Goal: Task Accomplishment & Management: Complete application form

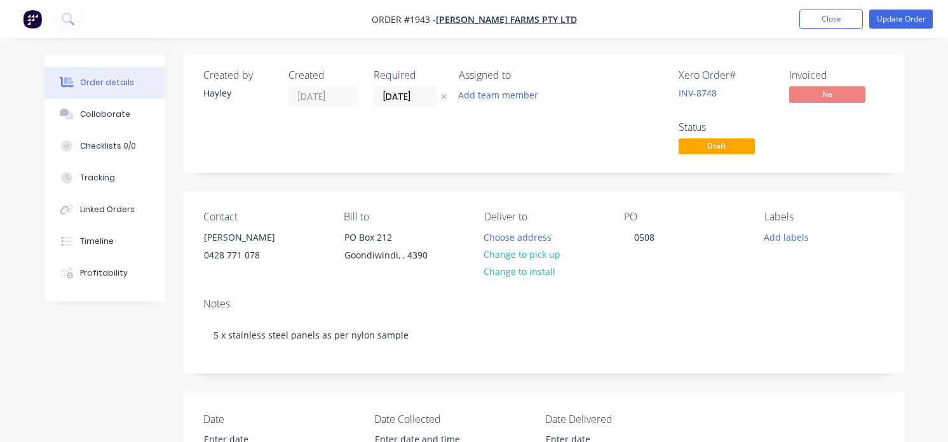
scroll to position [377, 46]
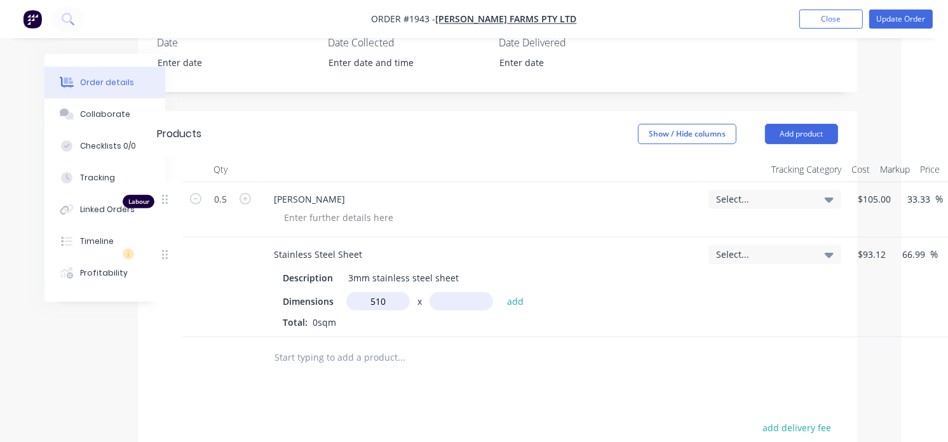
type input "510m"
click at [453, 295] on input "text" at bounding box center [461, 301] width 64 height 18
type input "220m"
click at [509, 305] on button "add" at bounding box center [516, 300] width 30 height 17
click at [359, 325] on icon "button" at bounding box center [357, 323] width 8 height 11
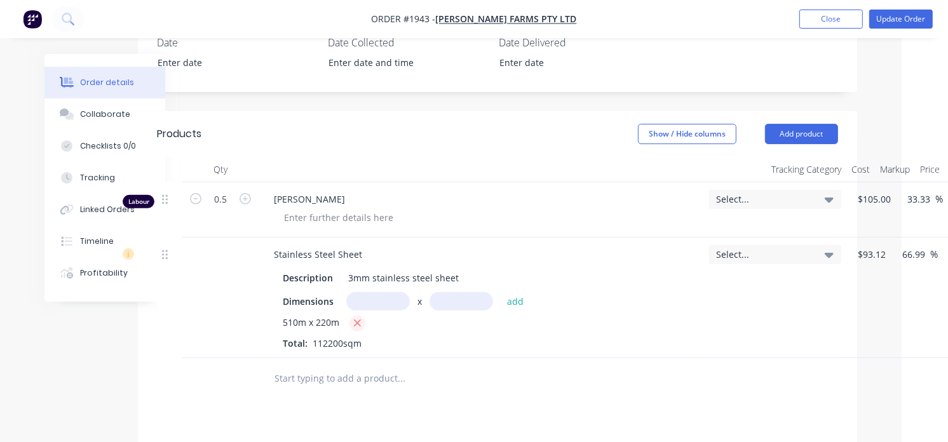
type input "$0.00"
click at [365, 297] on input "text" at bounding box center [378, 301] width 64 height 18
type input "."
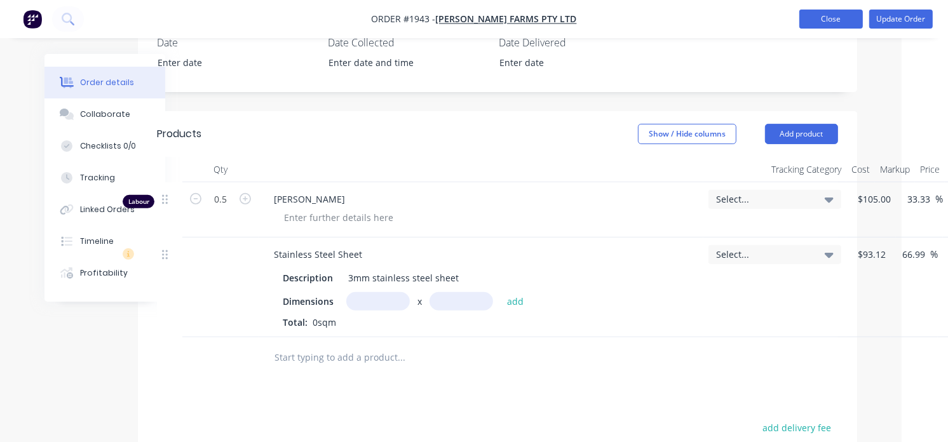
click at [819, 22] on button "Close" at bounding box center [831, 19] width 64 height 19
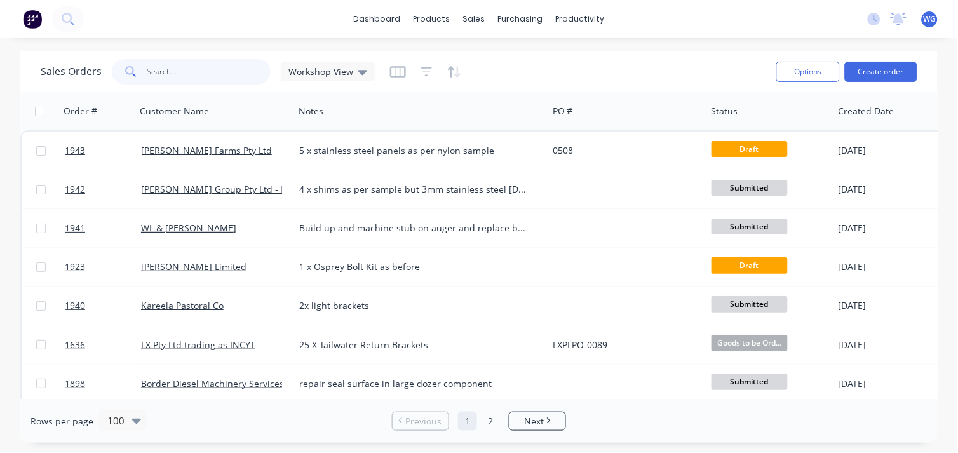
click at [208, 70] on input "text" at bounding box center [209, 71] width 124 height 25
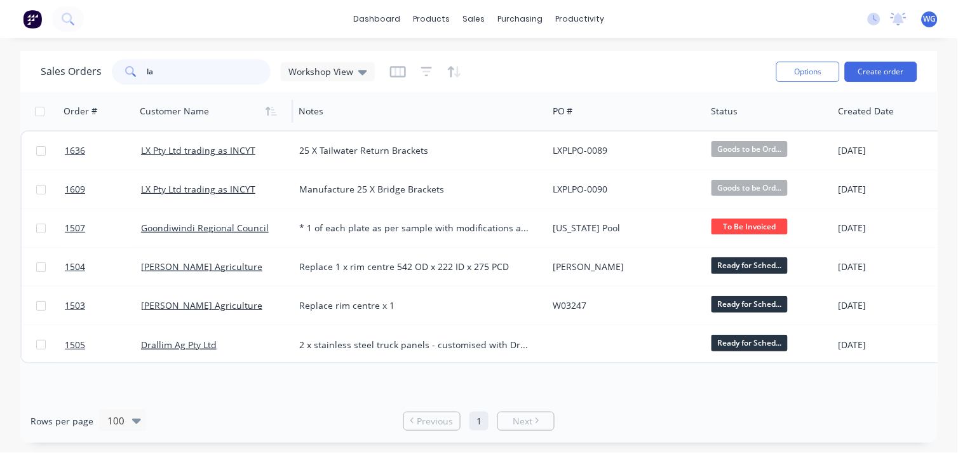
type input "l"
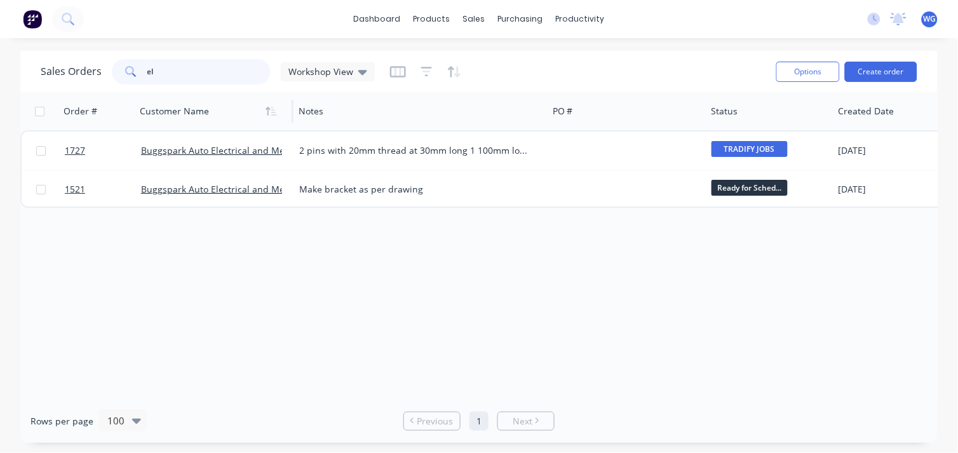
type input "e"
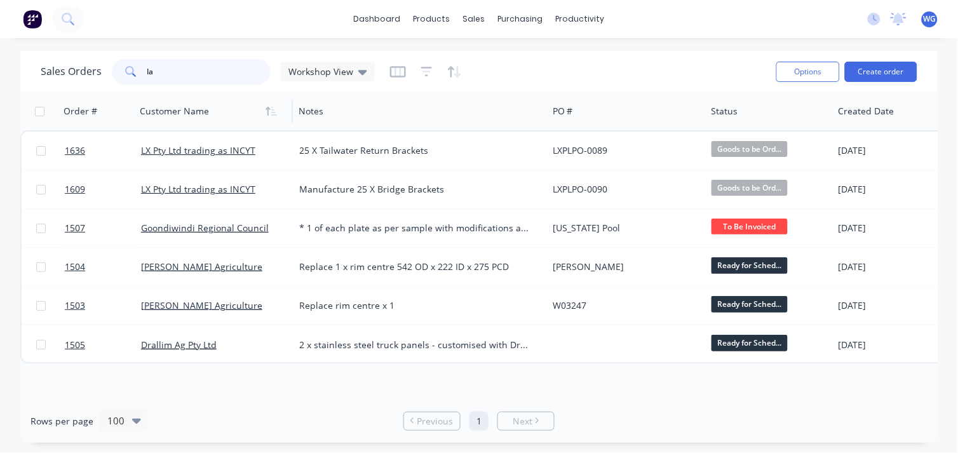
type input "l"
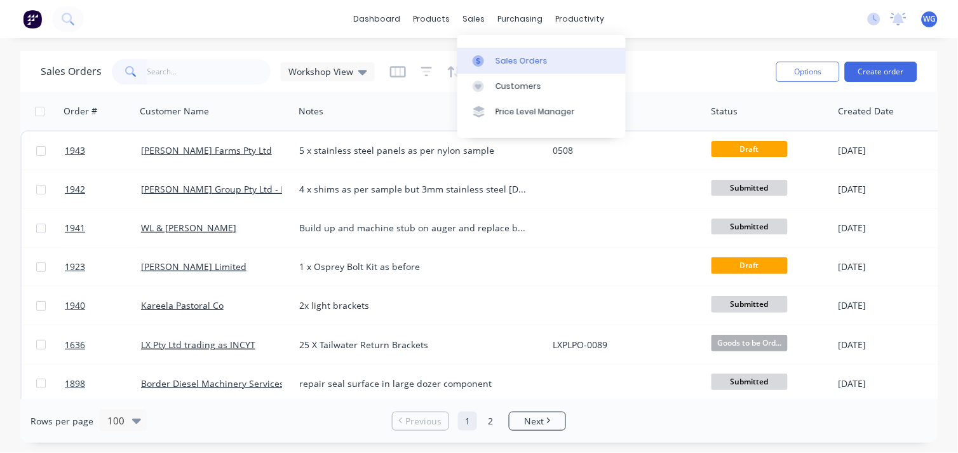
click at [504, 60] on div "Sales Orders" at bounding box center [522, 60] width 52 height 11
click at [159, 71] on input "text" at bounding box center [209, 71] width 124 height 25
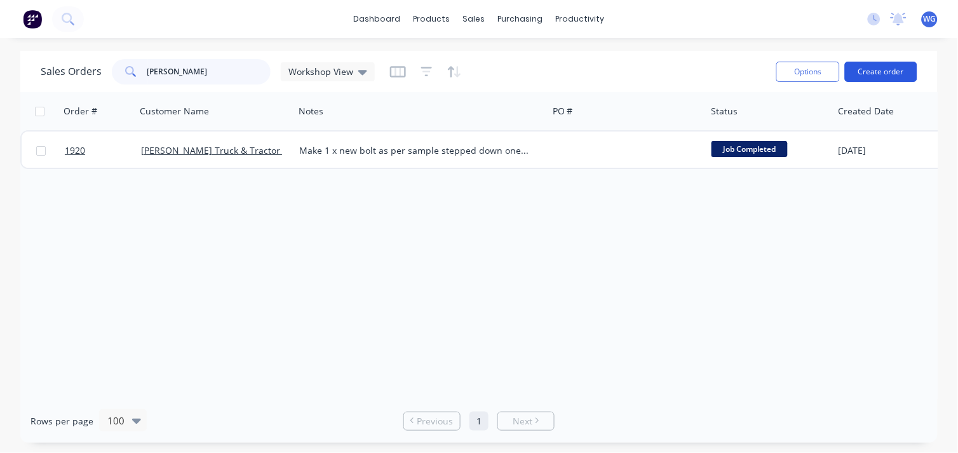
type input "[PERSON_NAME]"
click at [888, 72] on button "Create order" at bounding box center [881, 72] width 72 height 20
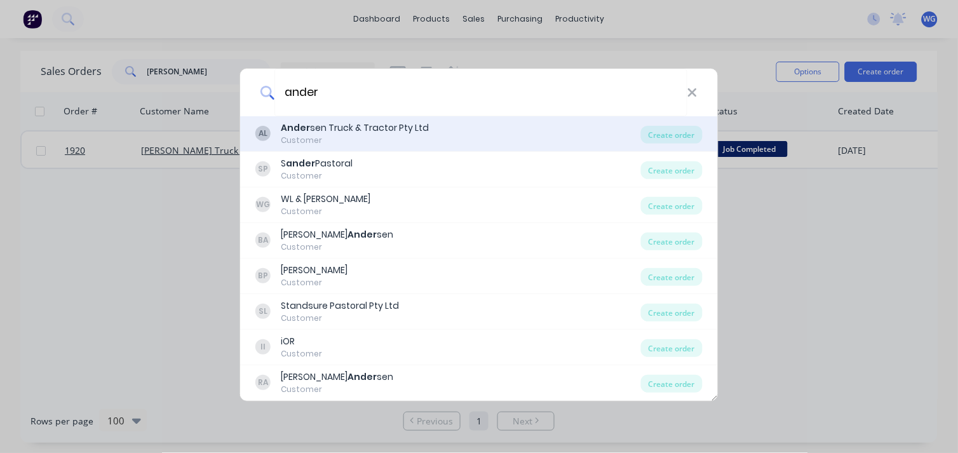
type input "ander"
click at [405, 136] on div "Customer" at bounding box center [355, 140] width 148 height 11
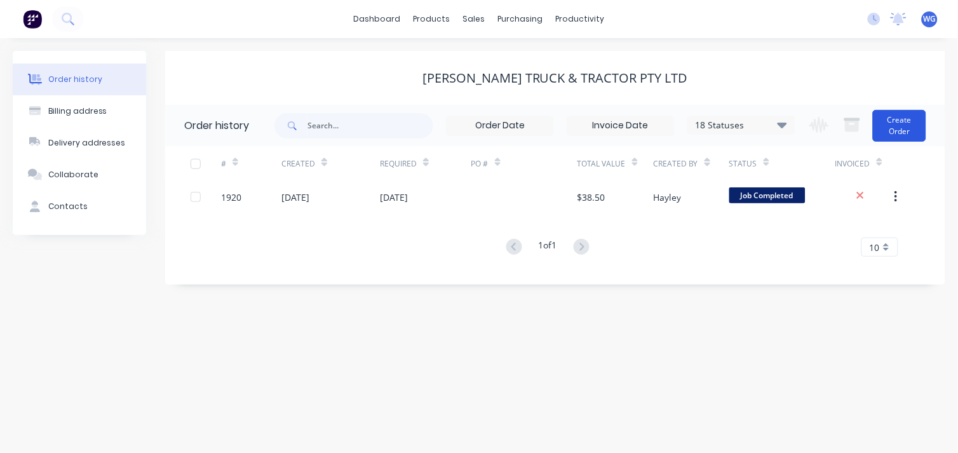
click at [907, 137] on button "Create Order" at bounding box center [899, 126] width 53 height 32
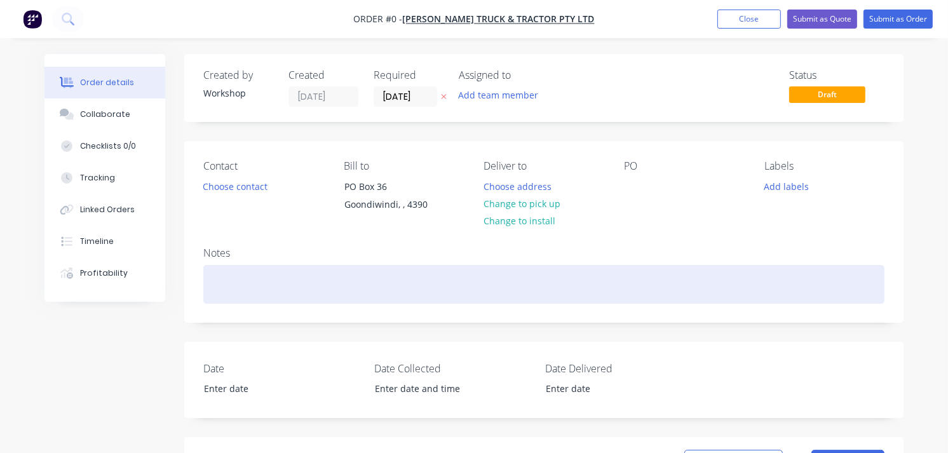
click at [276, 283] on div at bounding box center [543, 284] width 681 height 39
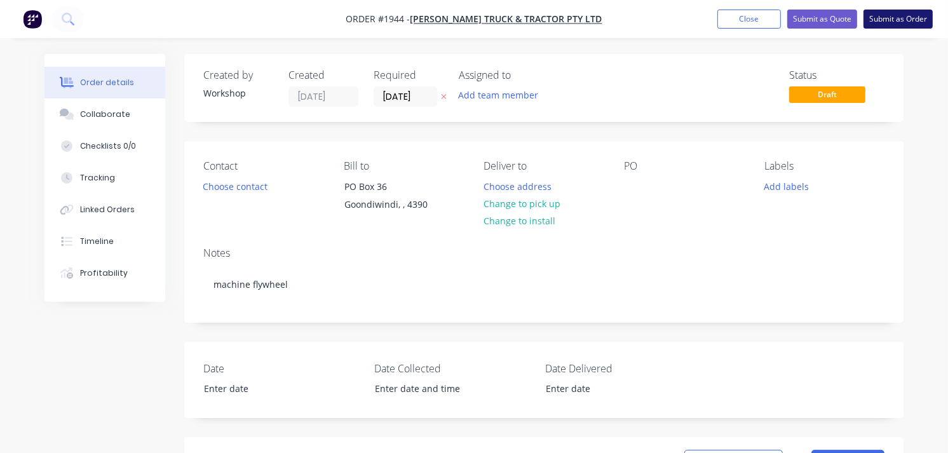
click at [890, 24] on button "Submit as Order" at bounding box center [897, 19] width 69 height 19
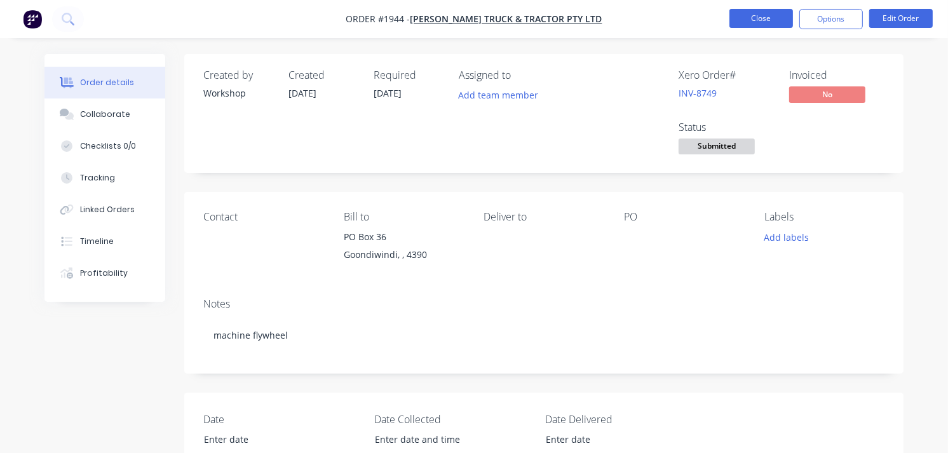
click at [773, 26] on button "Close" at bounding box center [761, 18] width 64 height 19
